Goal: Task Accomplishment & Management: Complete application form

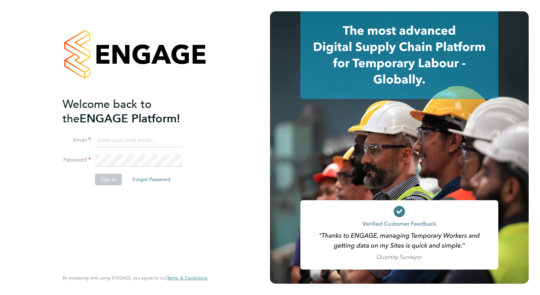
click at [112, 143] on input at bounding box center [138, 140] width 87 height 13
type input "[EMAIL_ADDRESS][DOMAIN_NAME]"
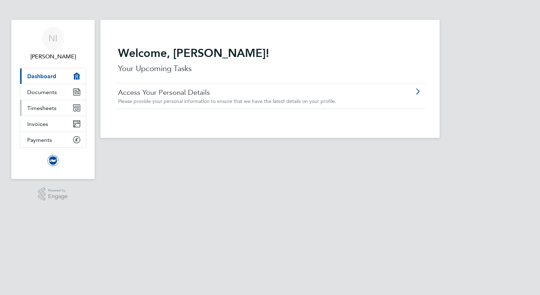
click at [41, 101] on link "Timesheets" at bounding box center [53, 108] width 66 height 16
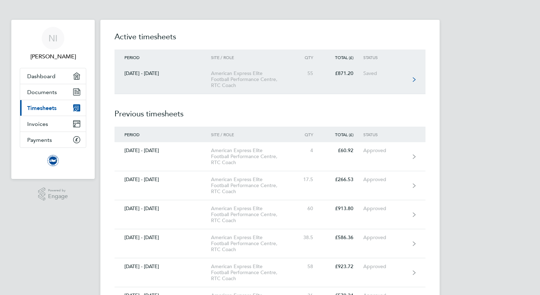
click at [342, 72] on div "£871.20" at bounding box center [343, 73] width 40 height 6
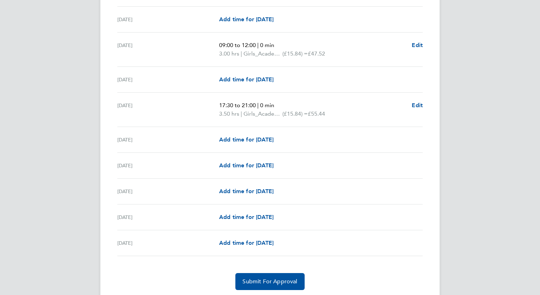
scroll to position [863, 0]
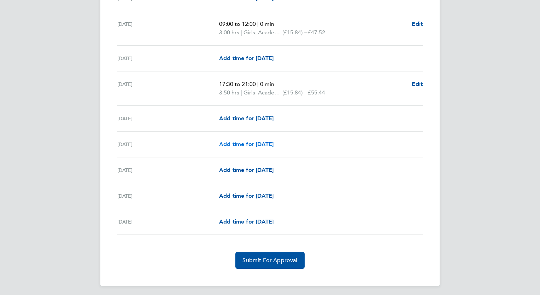
click at [259, 141] on span "Add time for Thu 28 Aug" at bounding box center [246, 144] width 54 height 7
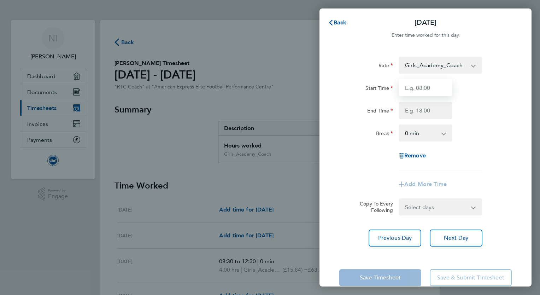
click at [427, 86] on input "Start Time" at bounding box center [425, 87] width 54 height 17
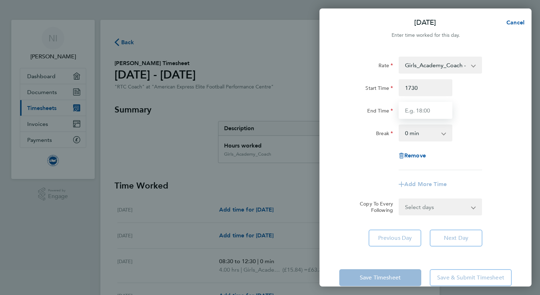
type input "17:30"
click at [420, 114] on input "End Time" at bounding box center [425, 110] width 54 height 17
type input "21:00"
click at [499, 108] on div "End Time 21:00" at bounding box center [425, 110] width 178 height 17
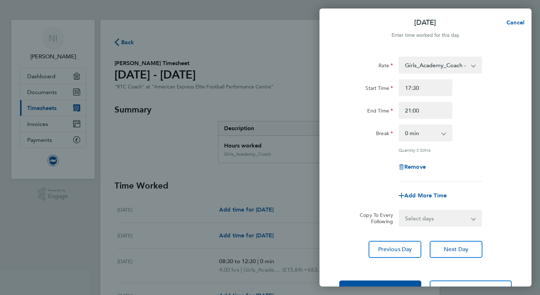
click at [485, 130] on div "Break 0 min 15 min 30 min 45 min 60 min 75 min 90 min" at bounding box center [425, 132] width 178 height 17
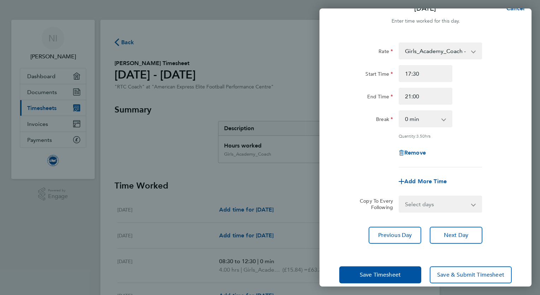
scroll to position [24, 0]
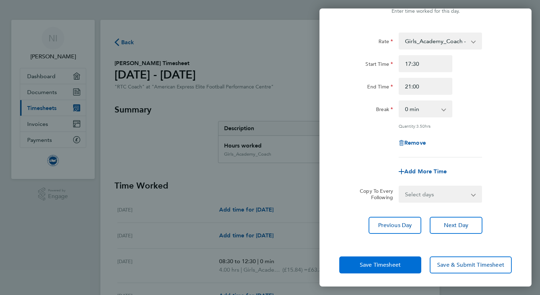
click at [381, 258] on button "Save Timesheet" at bounding box center [380, 264] width 82 height 17
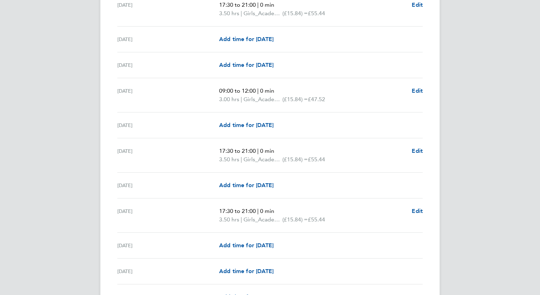
scroll to position [872, 0]
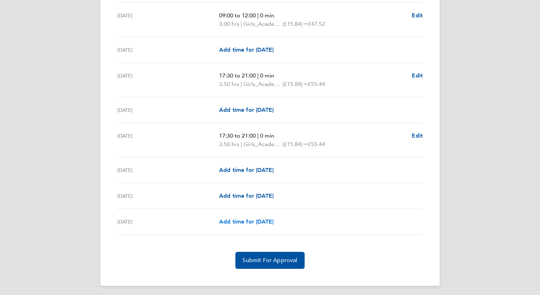
click at [267, 218] on span "Add time for Sun 31 Aug" at bounding box center [246, 221] width 54 height 7
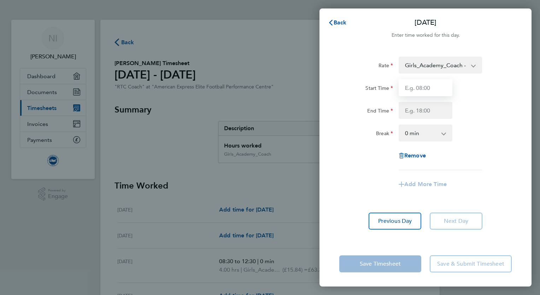
click at [424, 88] on input "Start Time" at bounding box center [425, 87] width 54 height 17
type input "09:00"
click at [332, 104] on div "Rate Girls_Academy_Coach - 15.84 TRAVEL_ALLOWANCE_5 - 5.00 Start Time 09:00 End…" at bounding box center [425, 144] width 212 height 193
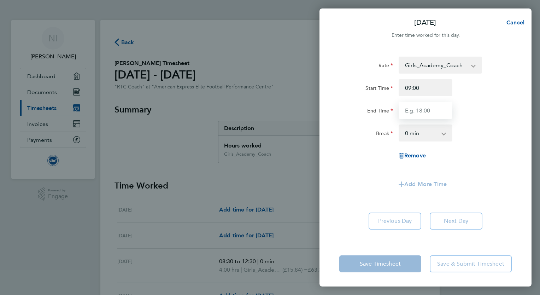
click at [417, 112] on input "End Time" at bounding box center [425, 110] width 54 height 17
type input "13:00"
click at [501, 117] on div "End Time 13:00" at bounding box center [425, 110] width 178 height 17
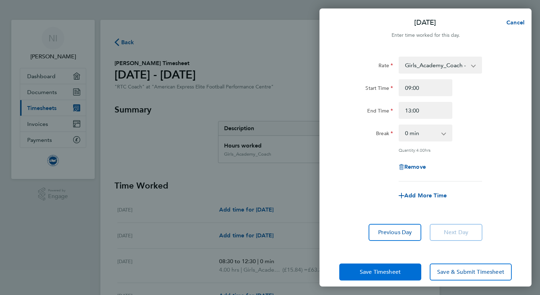
click at [369, 266] on button "Save Timesheet" at bounding box center [380, 271] width 82 height 17
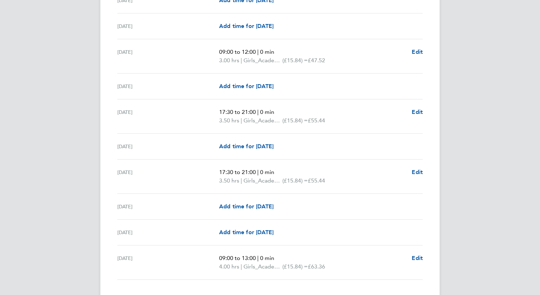
scroll to position [880, 0]
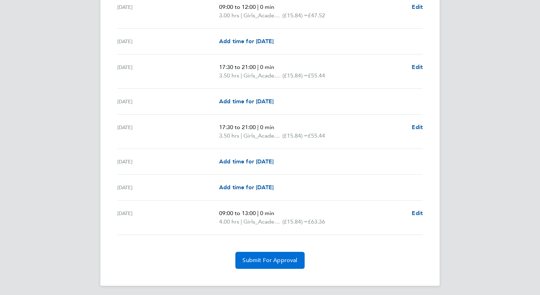
click at [254, 257] on span "Submit For Approval" at bounding box center [269, 259] width 55 height 7
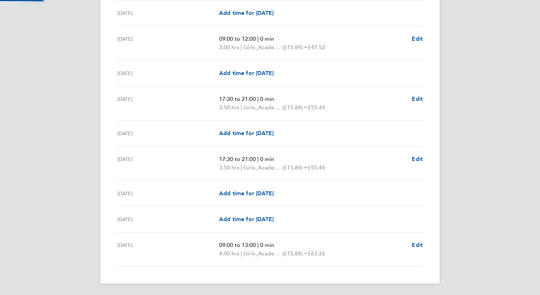
scroll to position [846, 0]
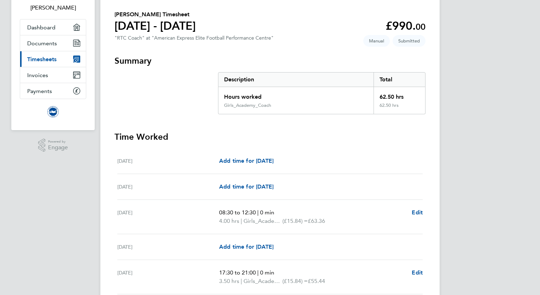
scroll to position [0, 0]
